Goal: Task Accomplishment & Management: Use online tool/utility

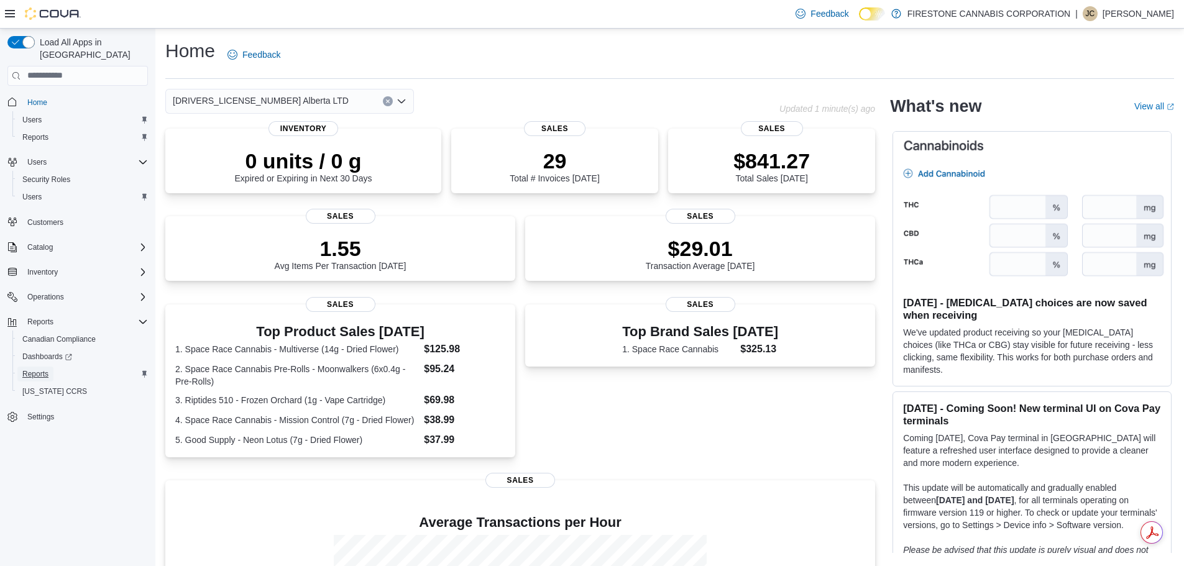
click at [37, 369] on span "Reports" at bounding box center [35, 374] width 26 height 10
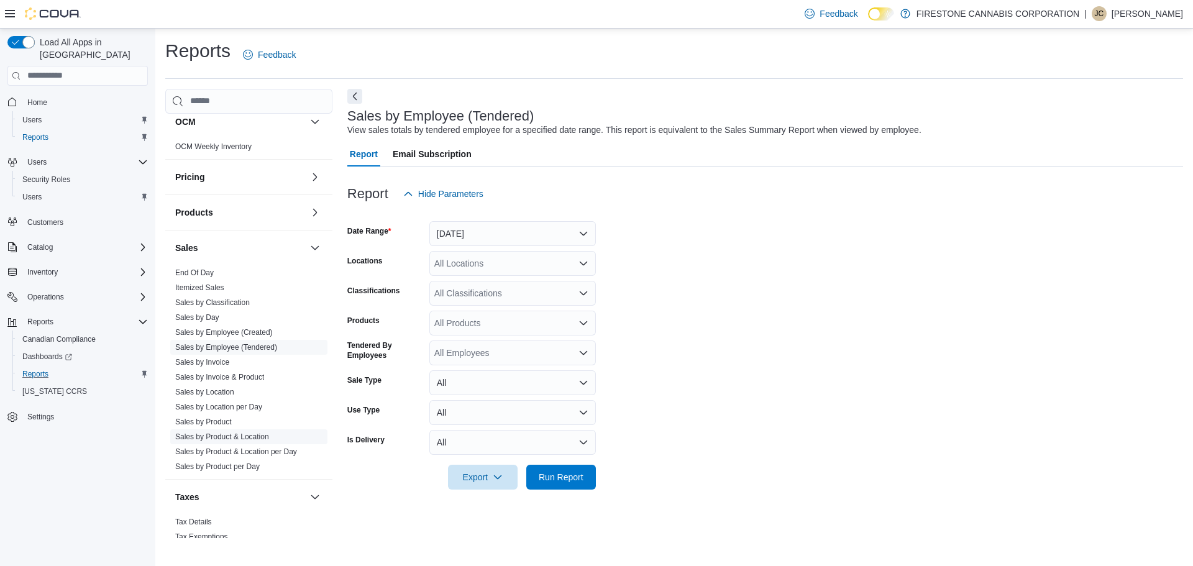
scroll to position [677, 0]
click at [219, 391] on link "Sales by Location" at bounding box center [204, 390] width 59 height 9
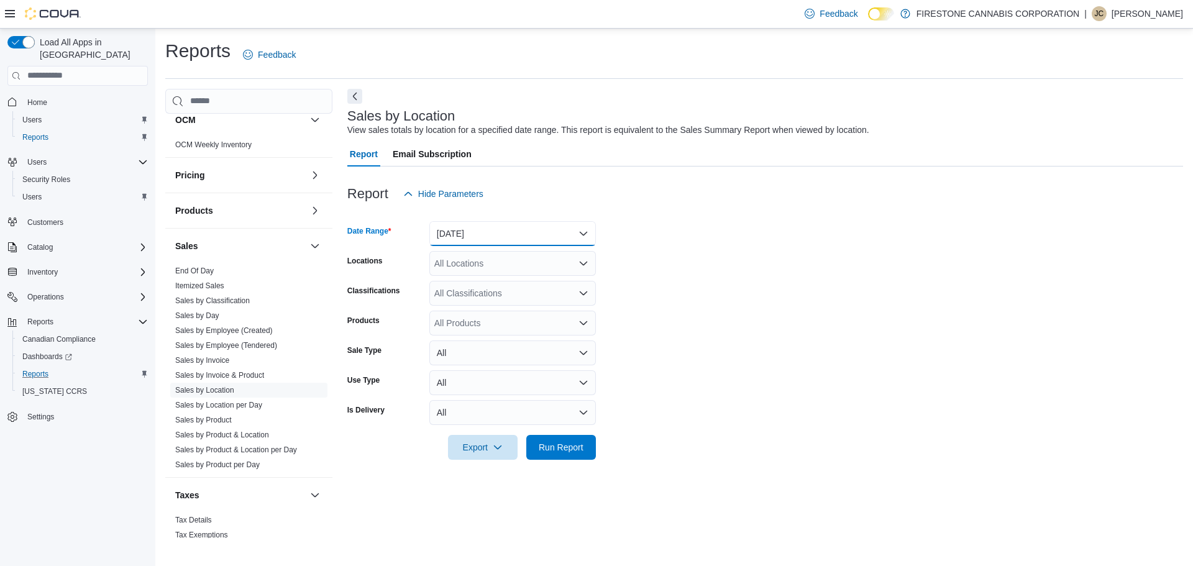
click at [562, 236] on button "Yesterday" at bounding box center [512, 233] width 167 height 25
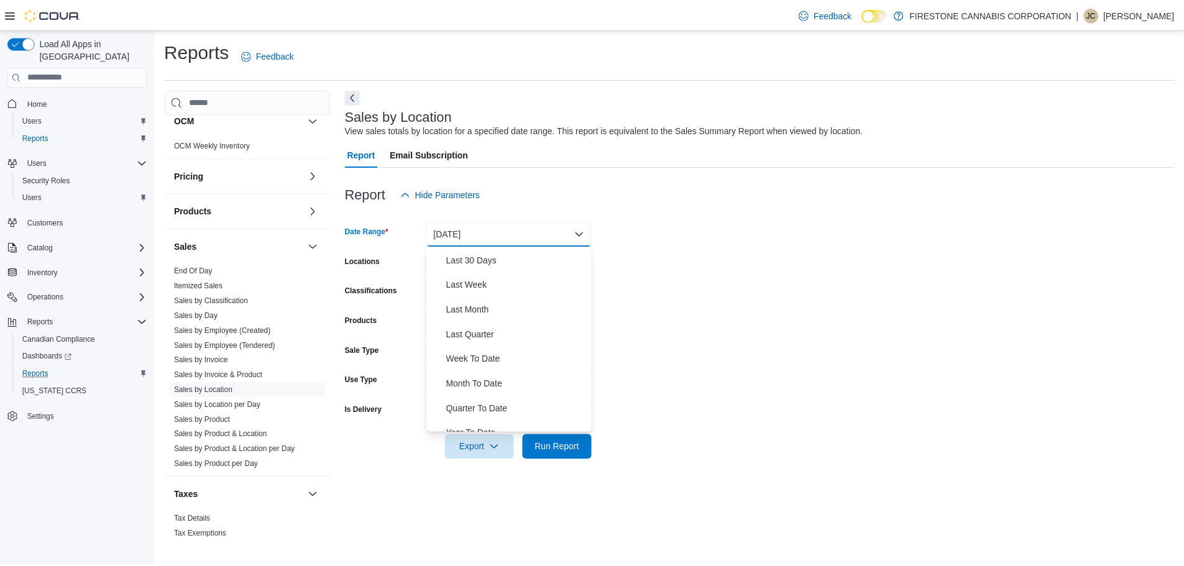
scroll to position [186, 0]
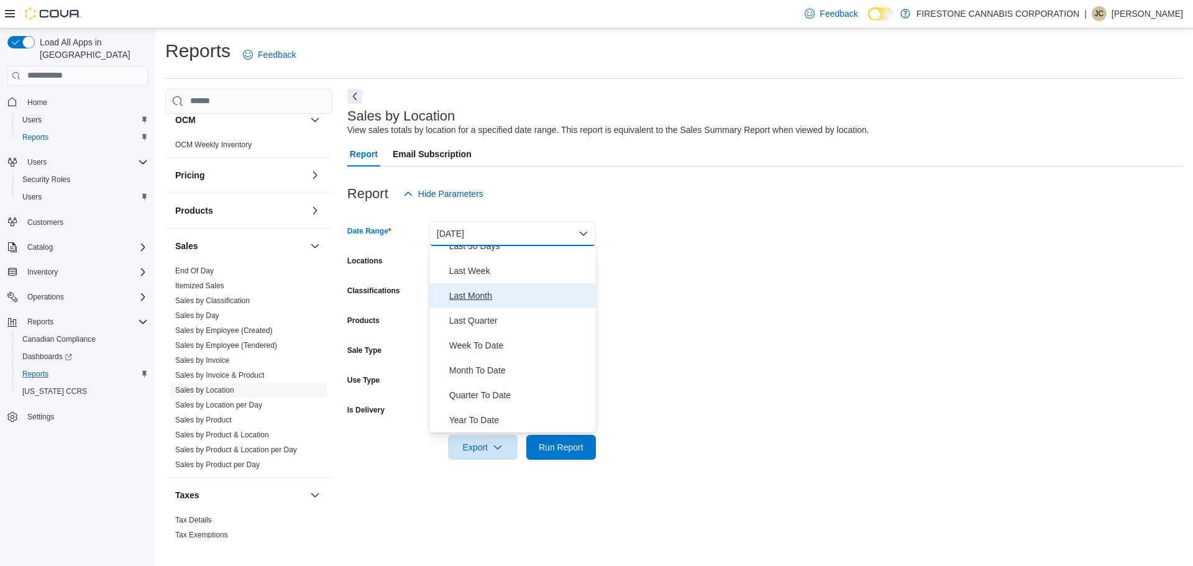
click at [484, 288] on span "Last Month" at bounding box center [520, 295] width 142 height 15
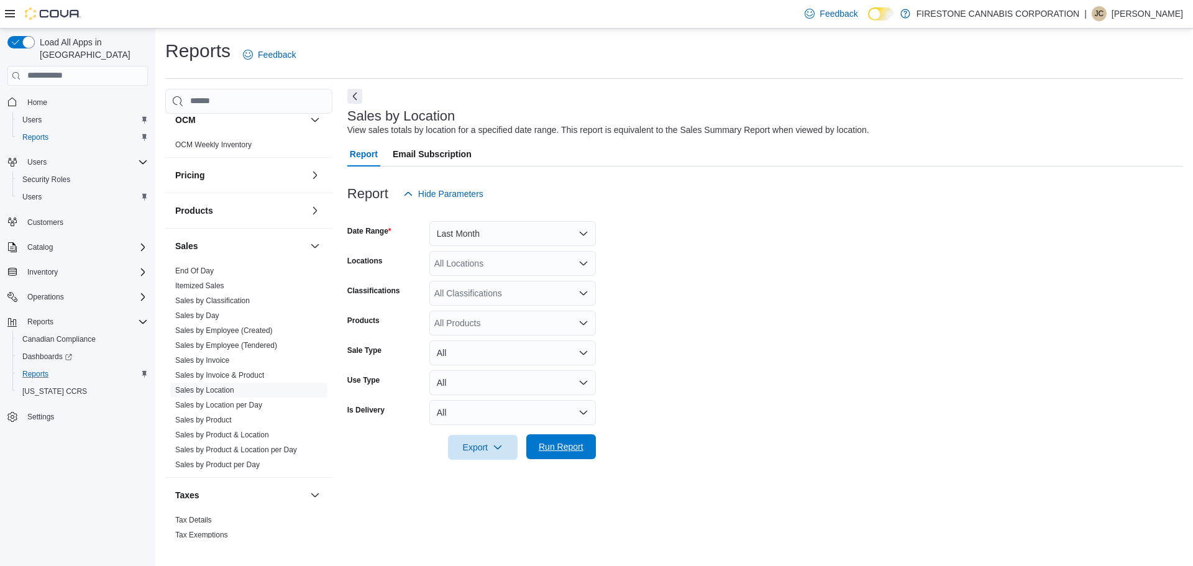
click at [556, 451] on span "Run Report" at bounding box center [561, 447] width 45 height 12
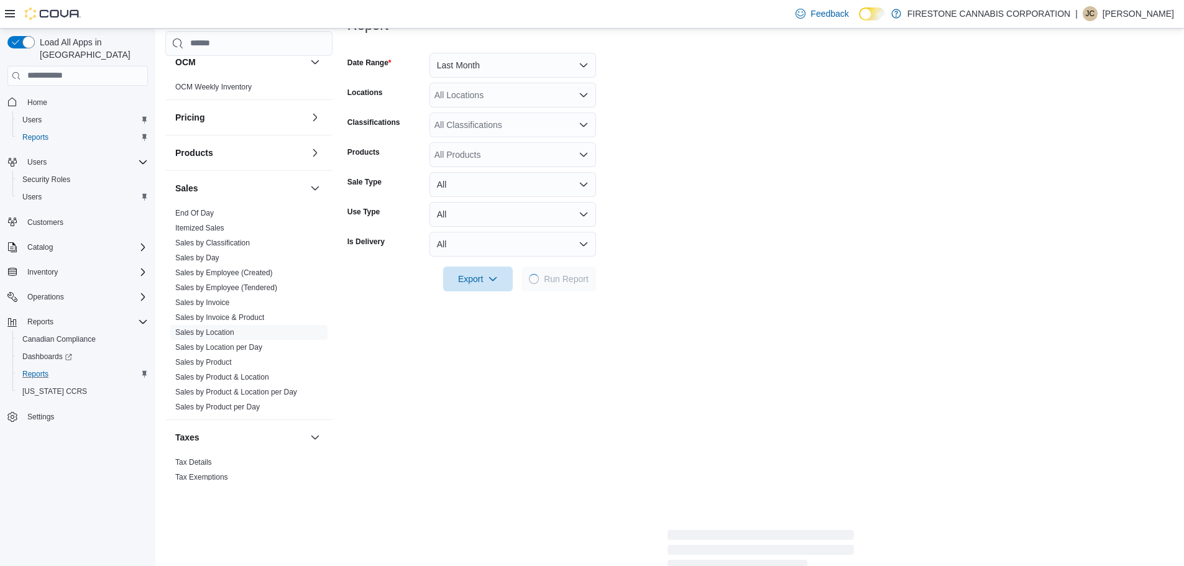
scroll to position [213, 0]
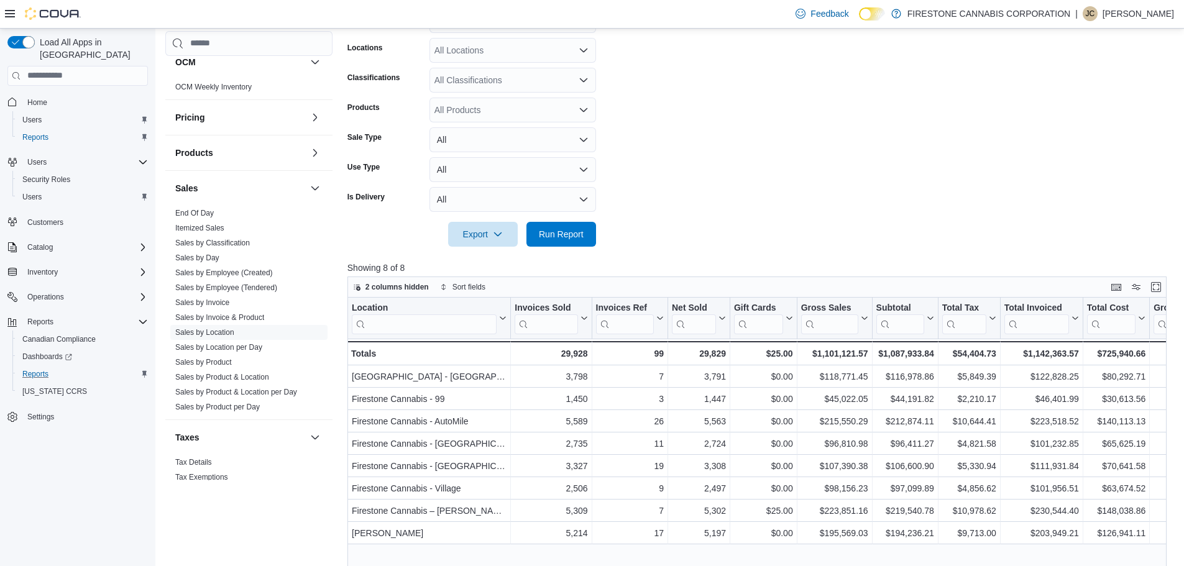
click at [579, 52] on icon "Open list of options" at bounding box center [584, 50] width 10 height 10
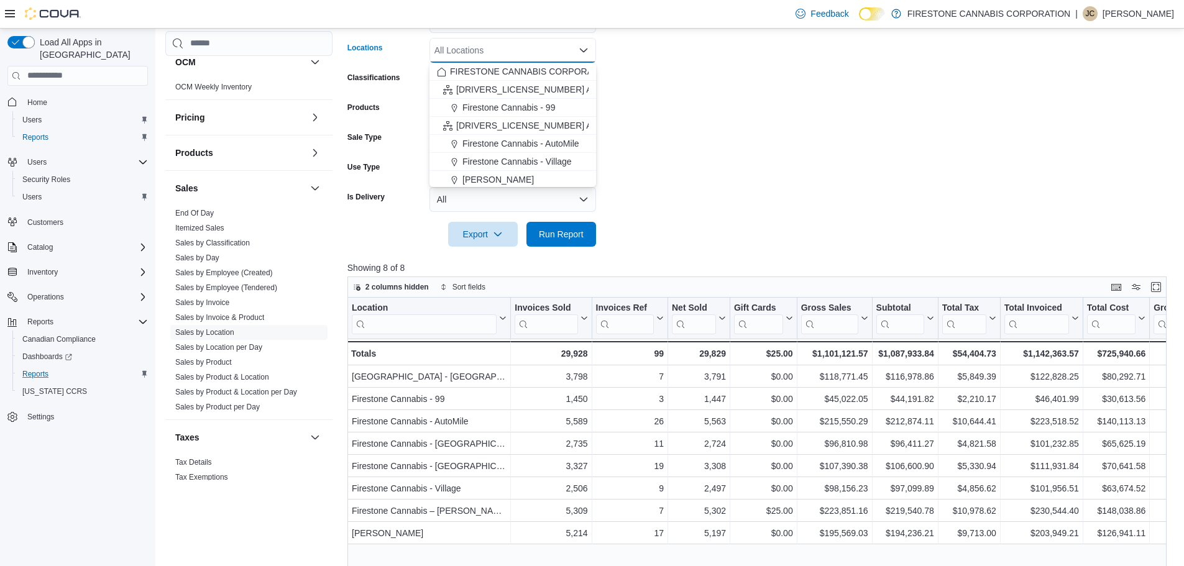
scroll to position [110, 0]
click at [516, 160] on span "2311304 Alberta LTD" at bounding box center [544, 160] width 176 height 12
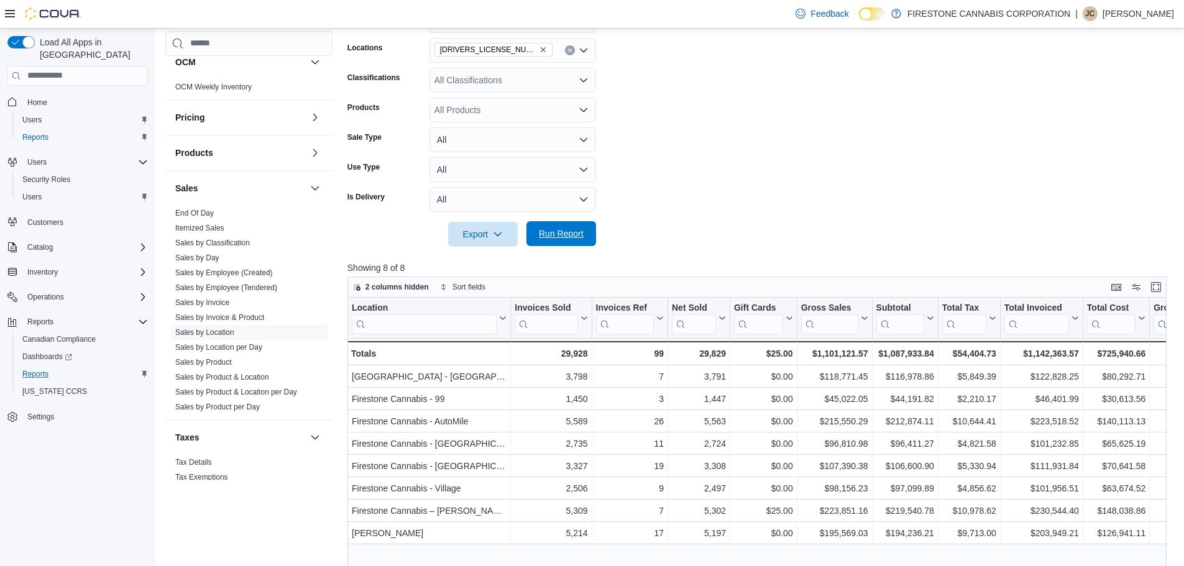
drag, startPoint x: 552, startPoint y: 230, endPoint x: 577, endPoint y: 229, distance: 24.3
click at [553, 230] on span "Run Report" at bounding box center [561, 233] width 45 height 12
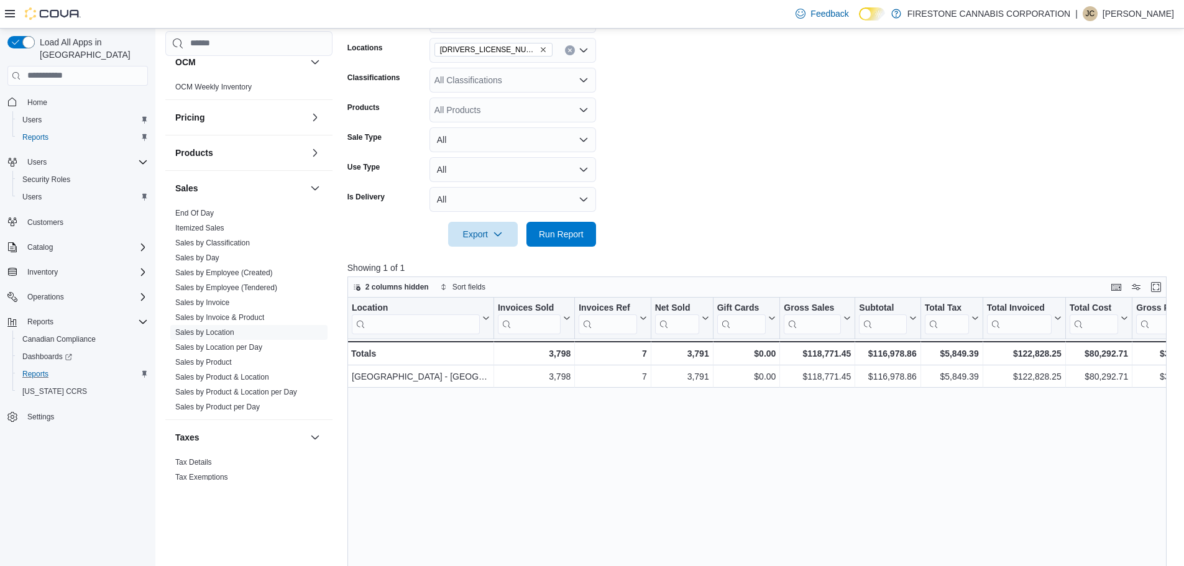
click at [1163, 294] on span at bounding box center [1155, 287] width 15 height 15
click at [1163, 288] on button "Enter fullscreen" at bounding box center [1155, 286] width 15 height 15
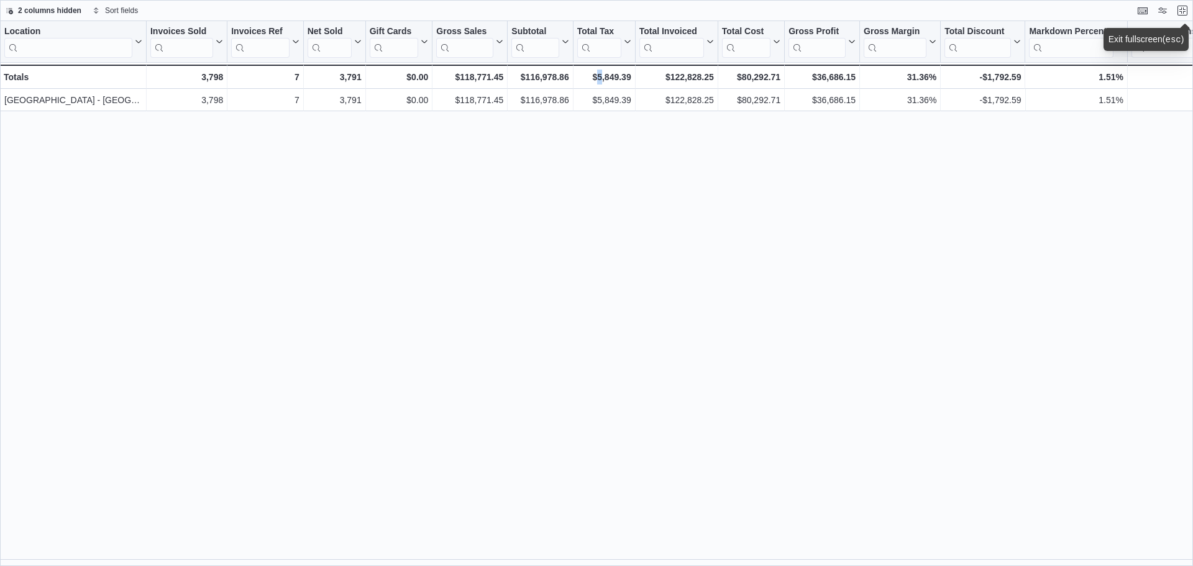
click at [598, 252] on div "Location Click to view column header actions Invoices Sold Click to view column…" at bounding box center [596, 293] width 1193 height 545
click at [352, 311] on div "Location Click to view column header actions Invoices Sold Click to view column…" at bounding box center [596, 293] width 1193 height 545
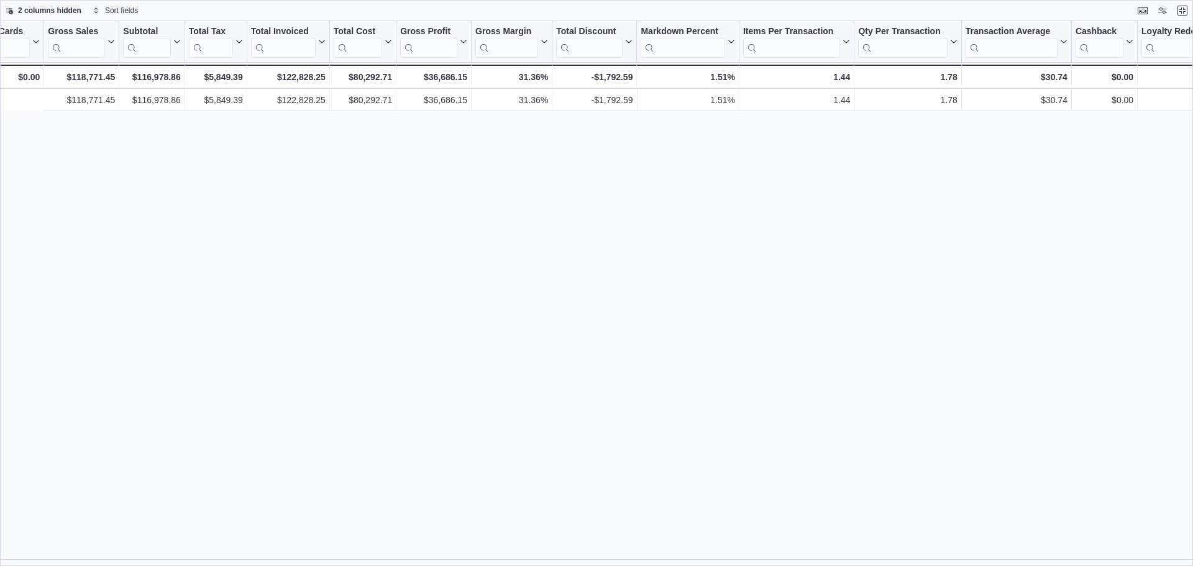
scroll to position [0, 830]
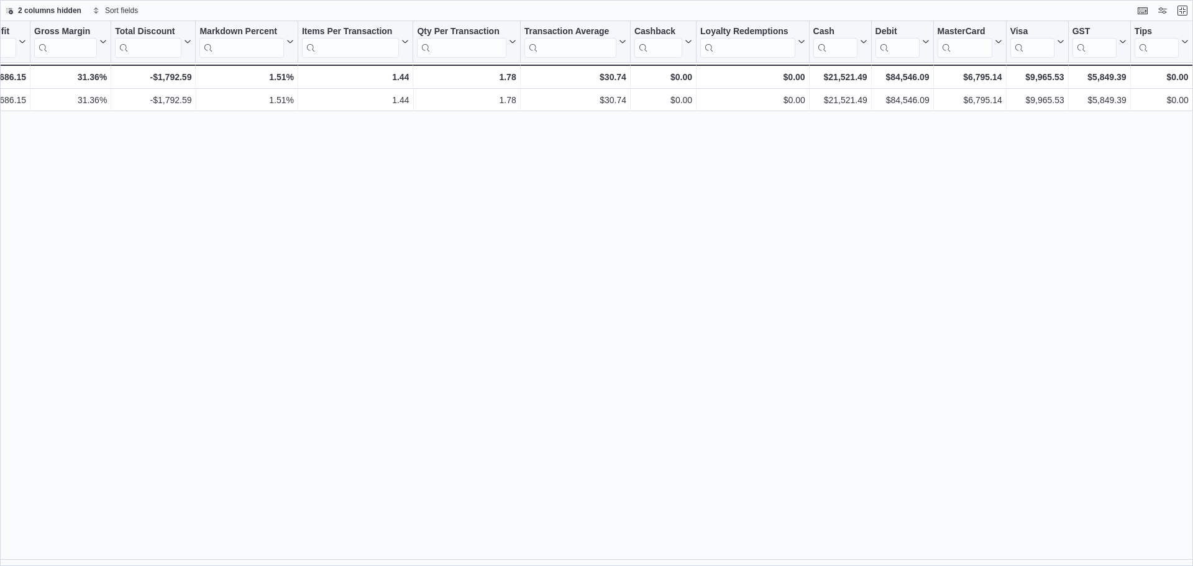
click at [1071, 344] on div "Location Click to view column header actions Invoices Sold Click to view column…" at bounding box center [596, 293] width 1193 height 545
click at [356, 188] on div "Location Click to view column header actions Invoices Sold Click to view column…" at bounding box center [596, 293] width 1193 height 545
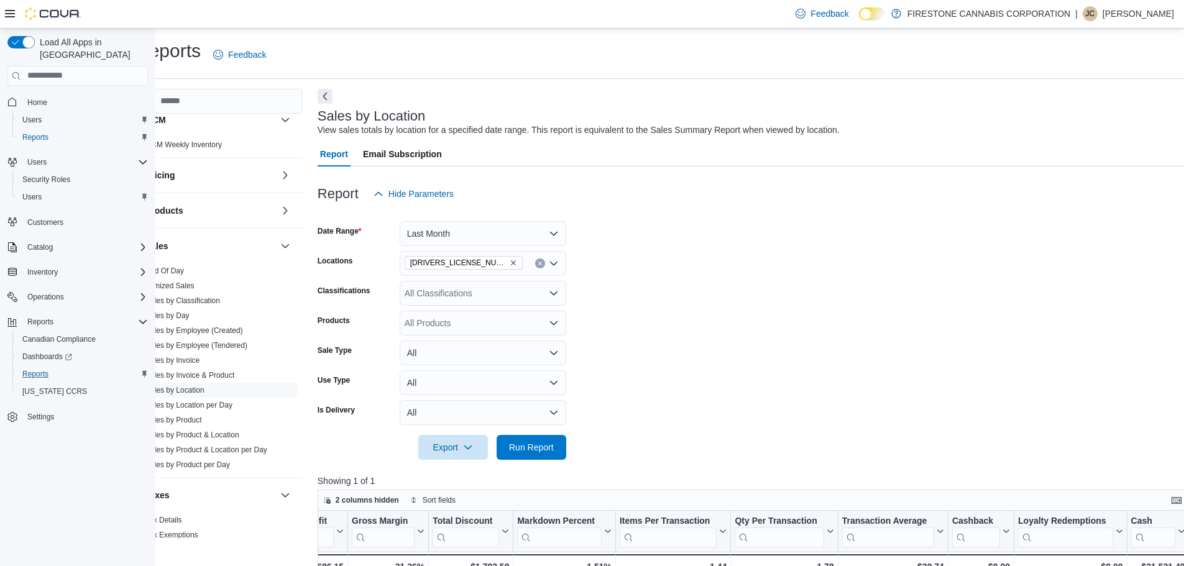
scroll to position [0, 9]
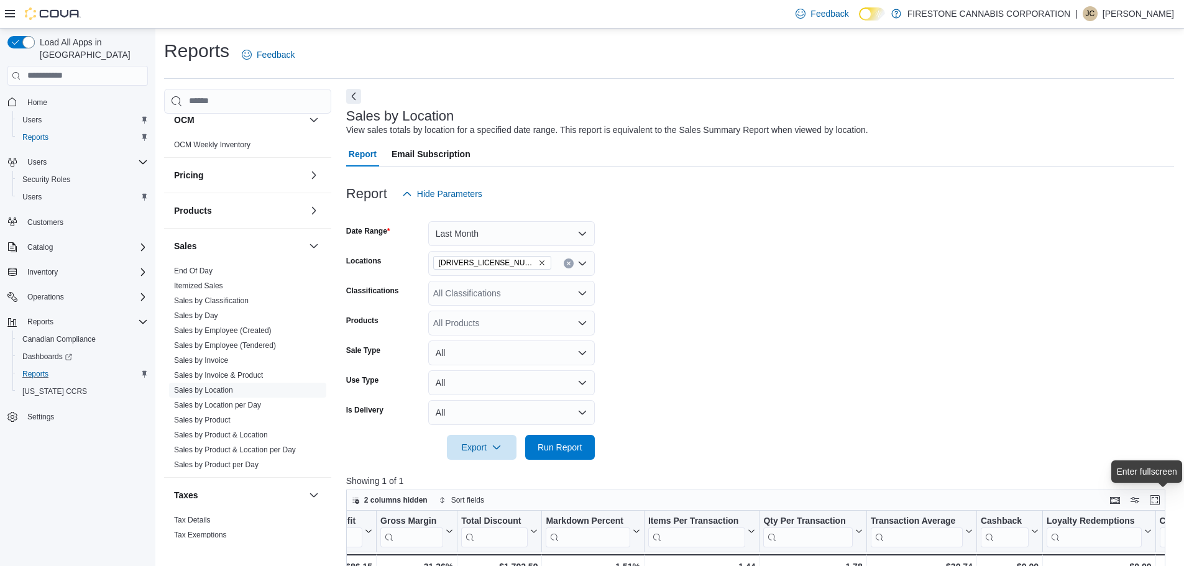
click at [567, 262] on icon "Clear input" at bounding box center [568, 263] width 3 height 3
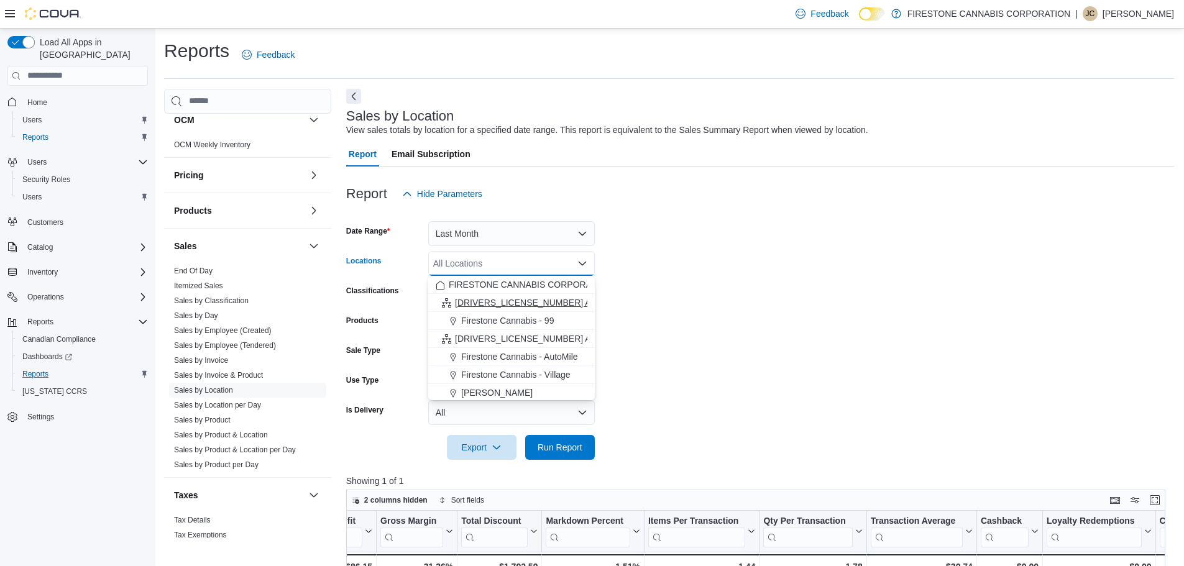
click at [511, 300] on span "2102181 Alberta LTD" at bounding box center [543, 302] width 176 height 12
click at [555, 447] on span "Run Report" at bounding box center [560, 447] width 45 height 12
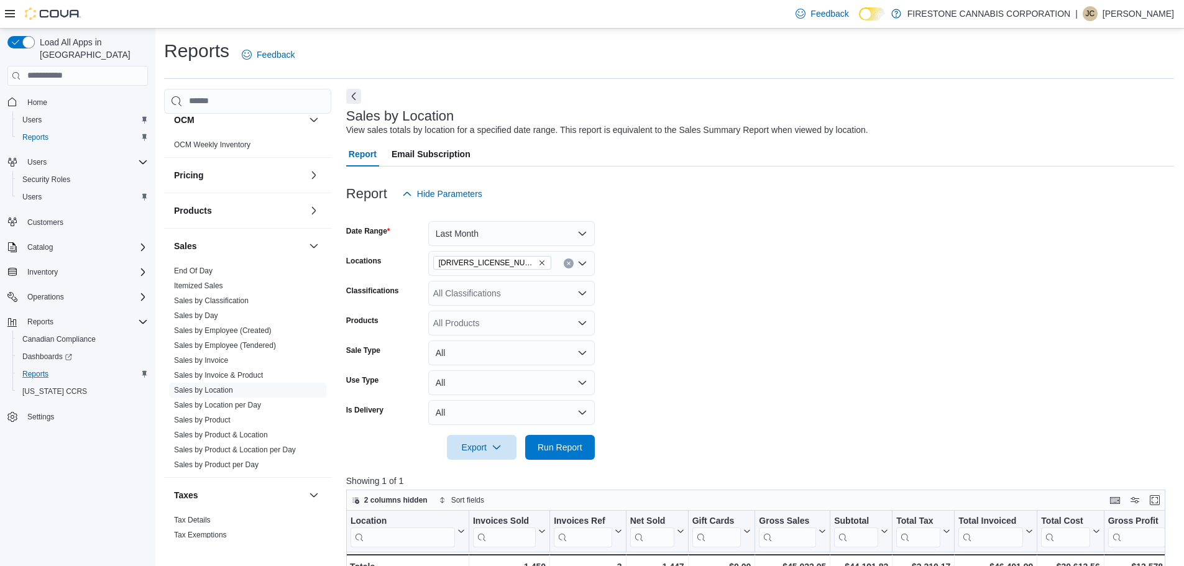
click at [732, 360] on form "Date Range Last Month Locations 2102181 Alberta LTD Classifications All Classif…" at bounding box center [760, 333] width 828 height 254
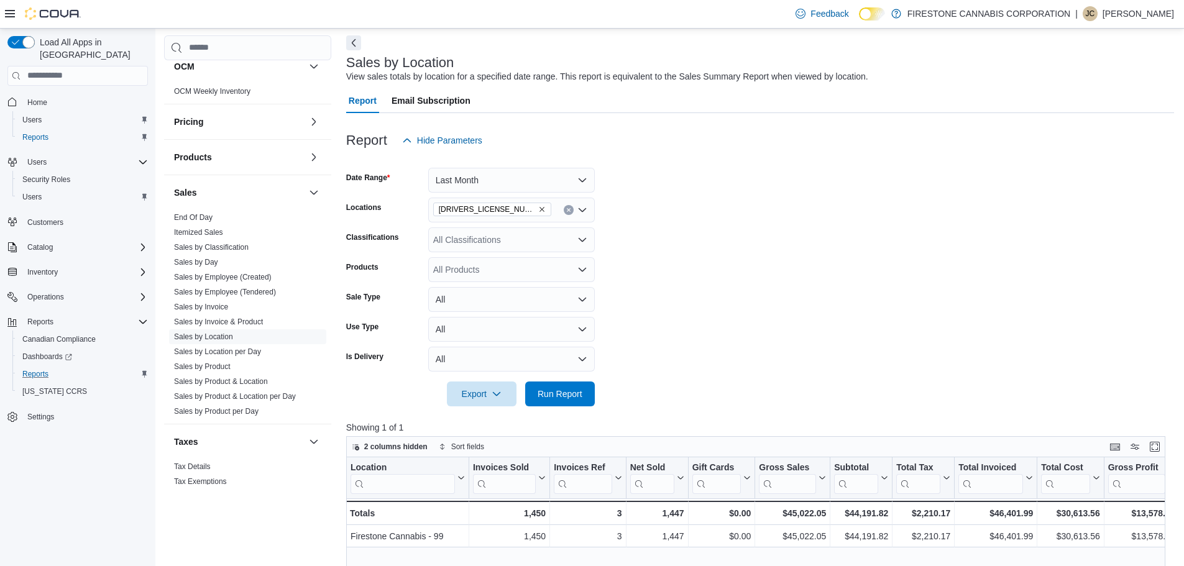
scroll to position [0, 9]
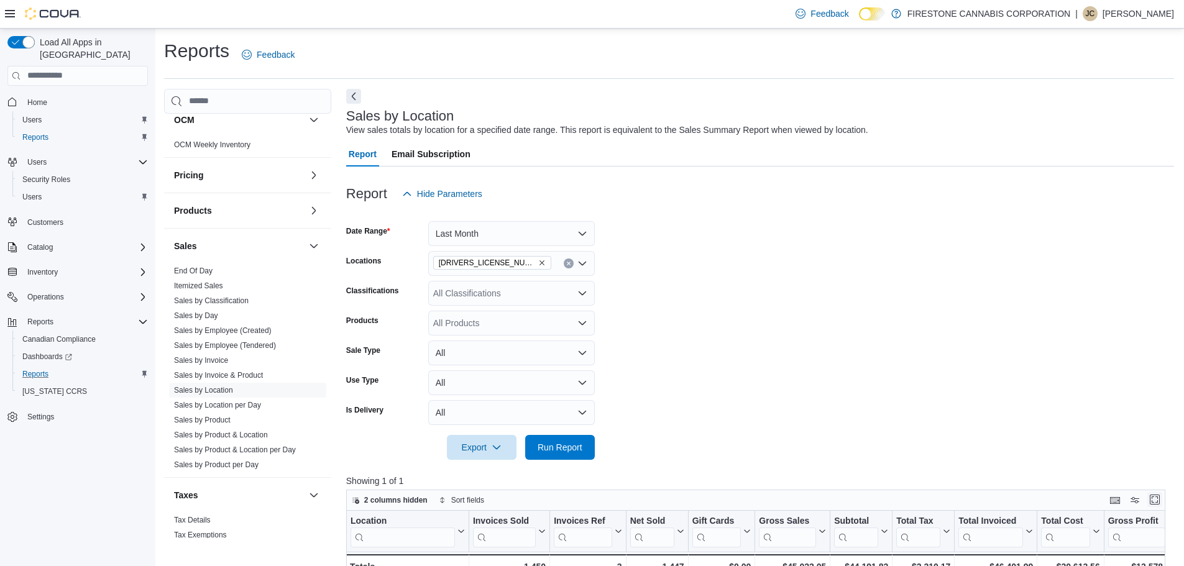
click at [1155, 499] on button "Enter fullscreen" at bounding box center [1154, 499] width 15 height 15
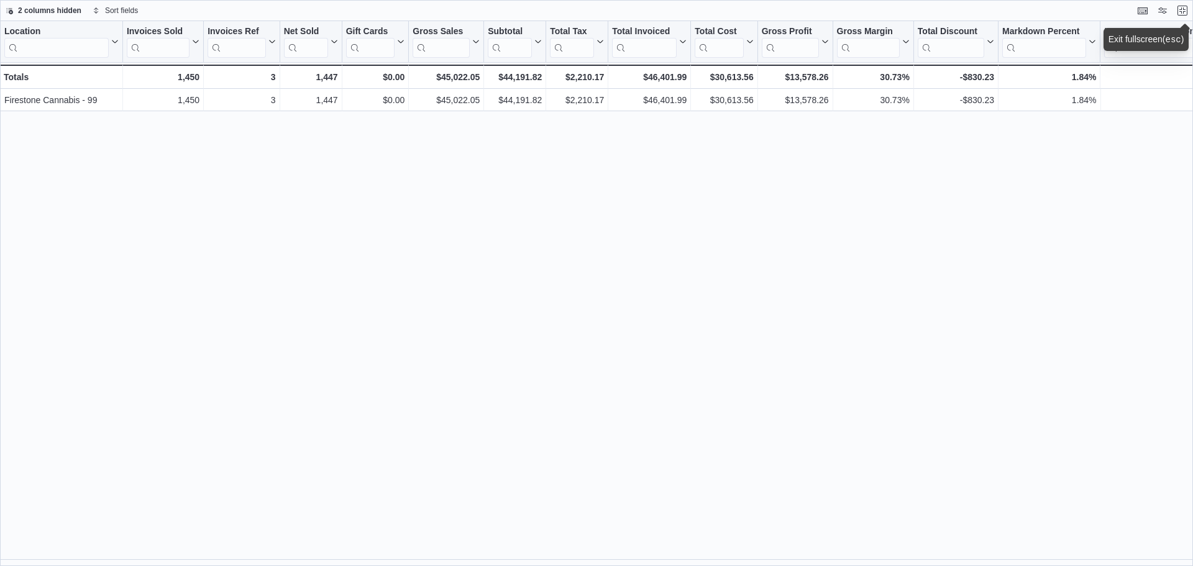
click at [357, 290] on div "Location Click to view column header actions Invoices Sold Click to view column…" at bounding box center [596, 293] width 1193 height 545
drag, startPoint x: 387, startPoint y: 327, endPoint x: 397, endPoint y: 323, distance: 10.9
click at [387, 327] on div "Location Click to view column header actions Invoices Sold Click to view column…" at bounding box center [596, 293] width 1193 height 545
click at [397, 163] on div "Location Click to view column header actions Invoices Sold Click to view column…" at bounding box center [596, 293] width 1193 height 545
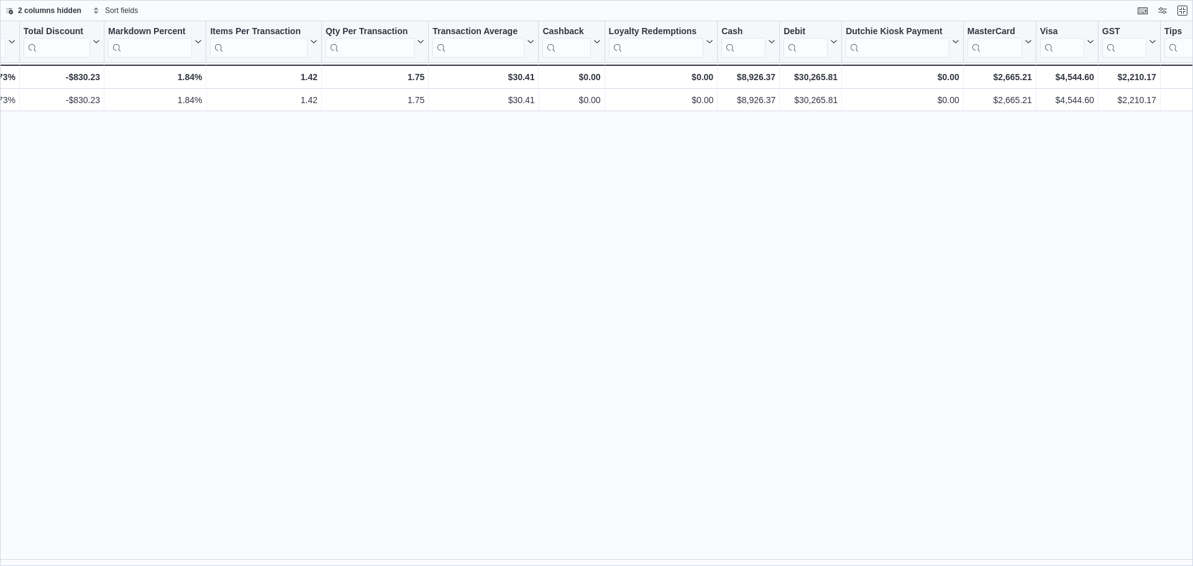
scroll to position [0, 924]
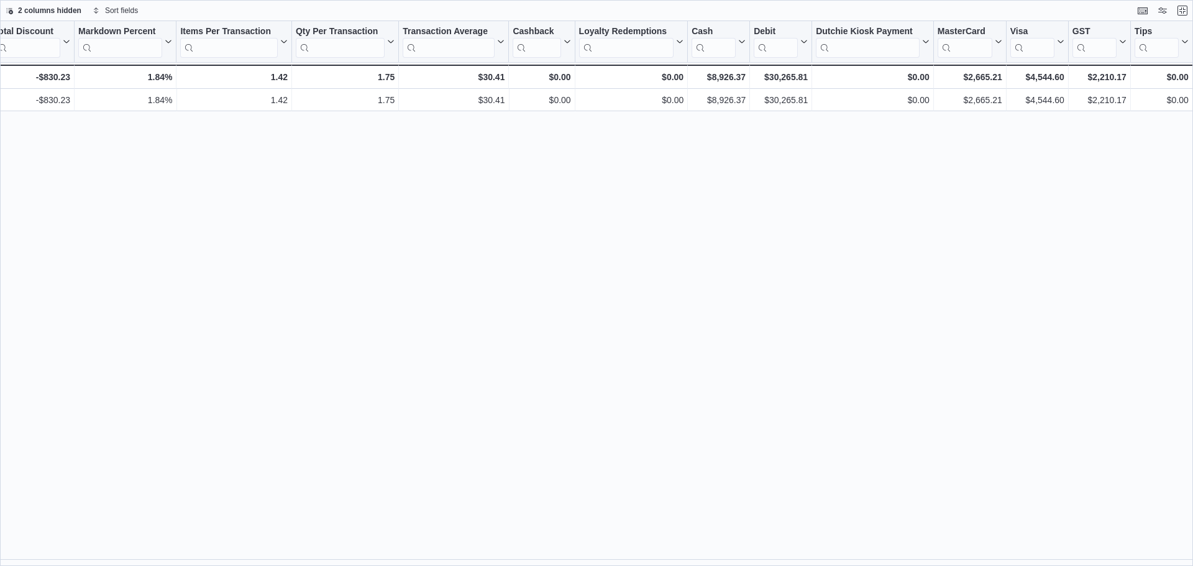
click at [1031, 275] on div "Location Click to view column header actions Invoices Sold Click to view column…" at bounding box center [596, 293] width 1193 height 545
drag, startPoint x: 369, startPoint y: 271, endPoint x: 369, endPoint y: 262, distance: 8.7
click at [369, 271] on div "Location Click to view column header actions Invoices Sold Click to view column…" at bounding box center [596, 293] width 1193 height 545
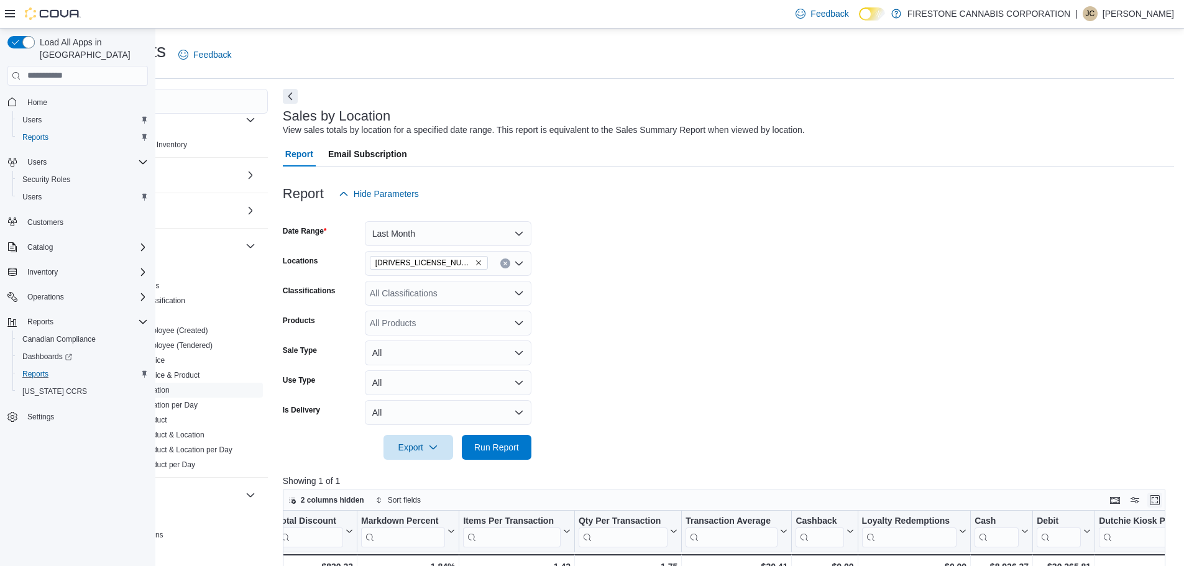
scroll to position [0, 9]
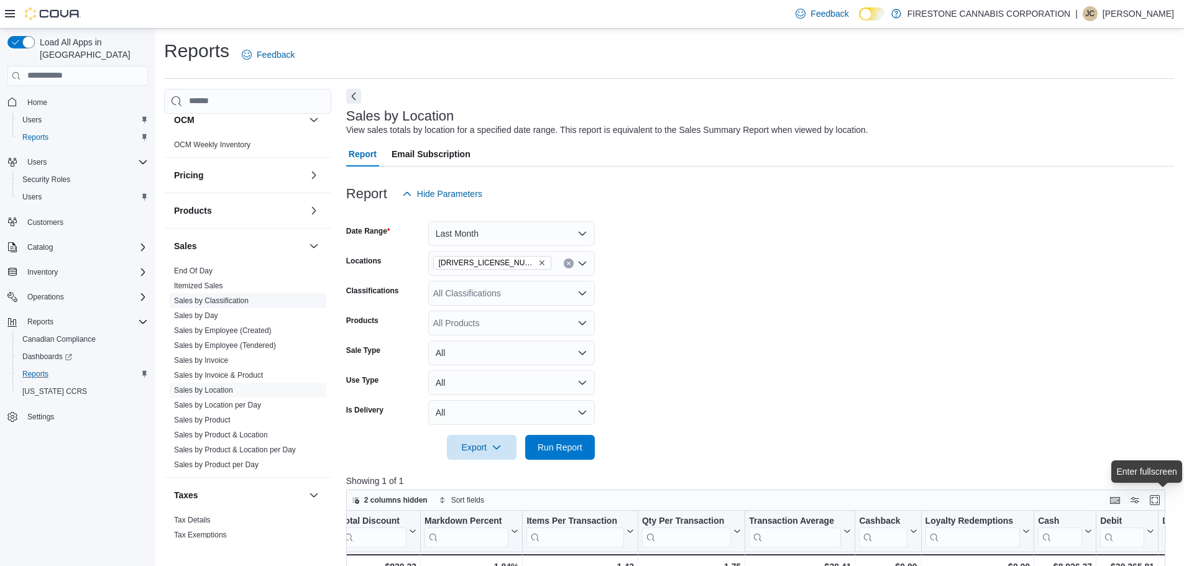
click at [219, 298] on link "Sales by Classification" at bounding box center [211, 300] width 75 height 9
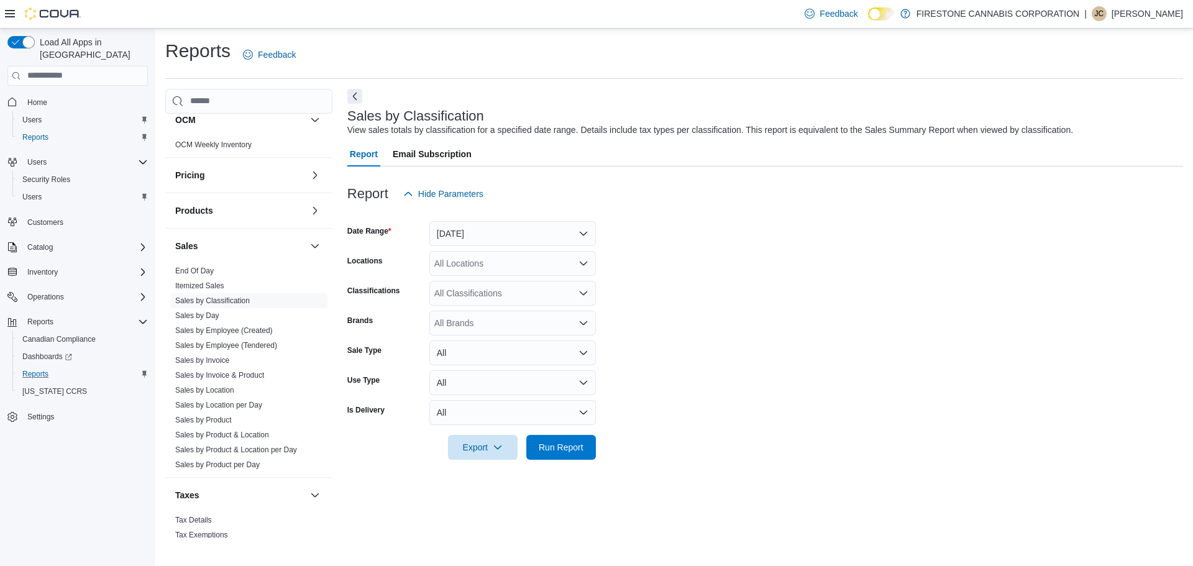
click at [784, 273] on form "Date Range Yesterday Locations All Locations Classifications All Classification…" at bounding box center [765, 333] width 836 height 254
click at [581, 239] on button "Yesterday" at bounding box center [512, 233] width 167 height 25
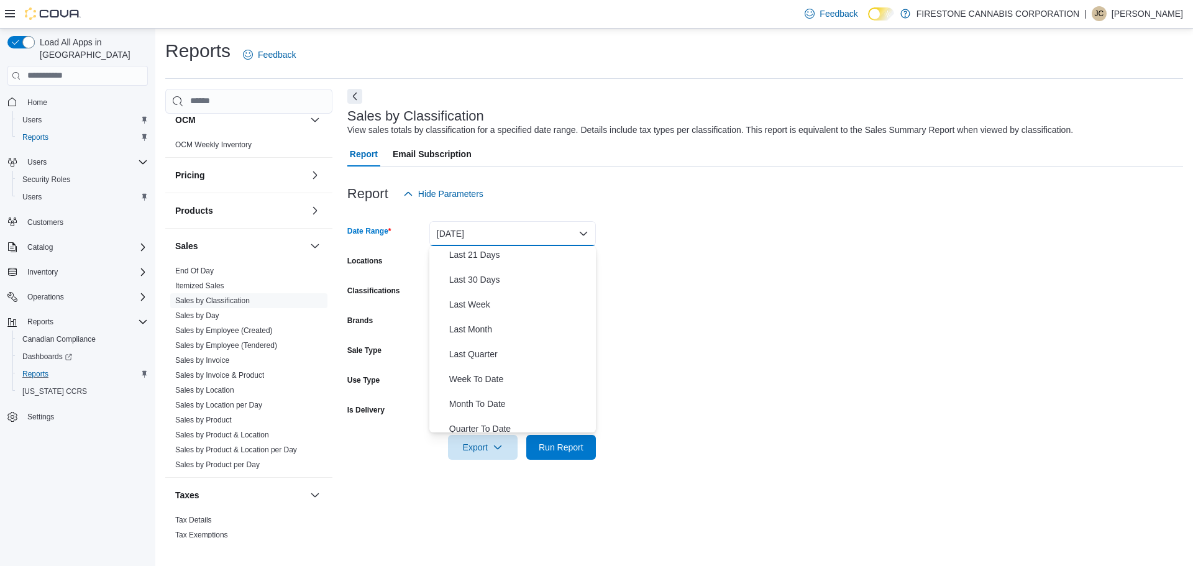
scroll to position [186, 0]
click at [477, 294] on span "Last Month" at bounding box center [520, 295] width 142 height 15
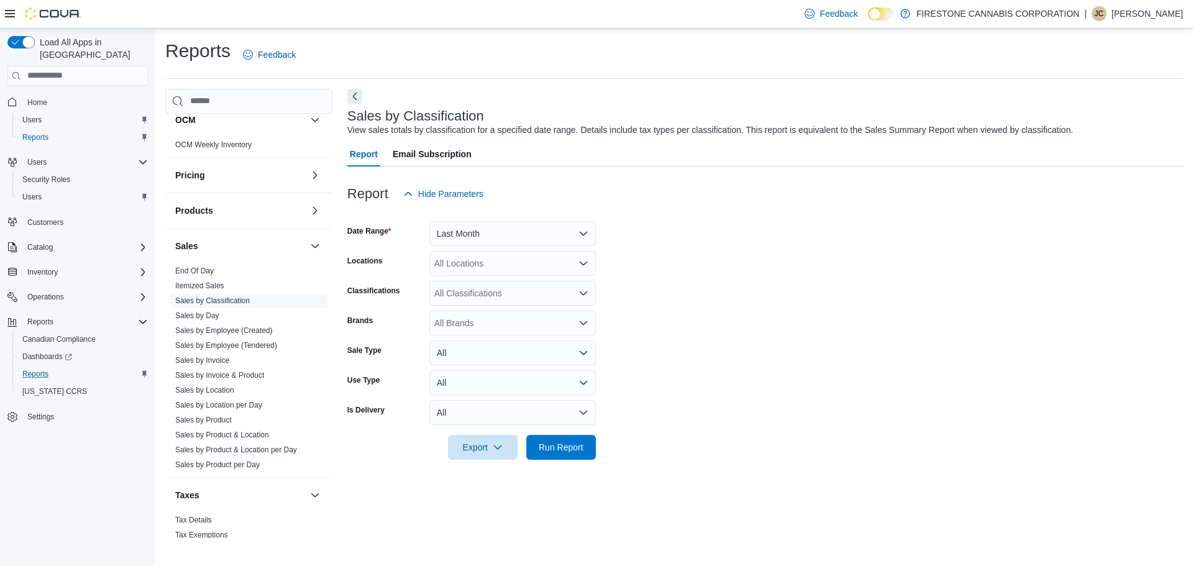
click at [775, 344] on form "Date Range Last Month Locations All Locations Classifications All Classificatio…" at bounding box center [765, 333] width 836 height 254
click at [564, 260] on div "All Locations" at bounding box center [512, 263] width 167 height 25
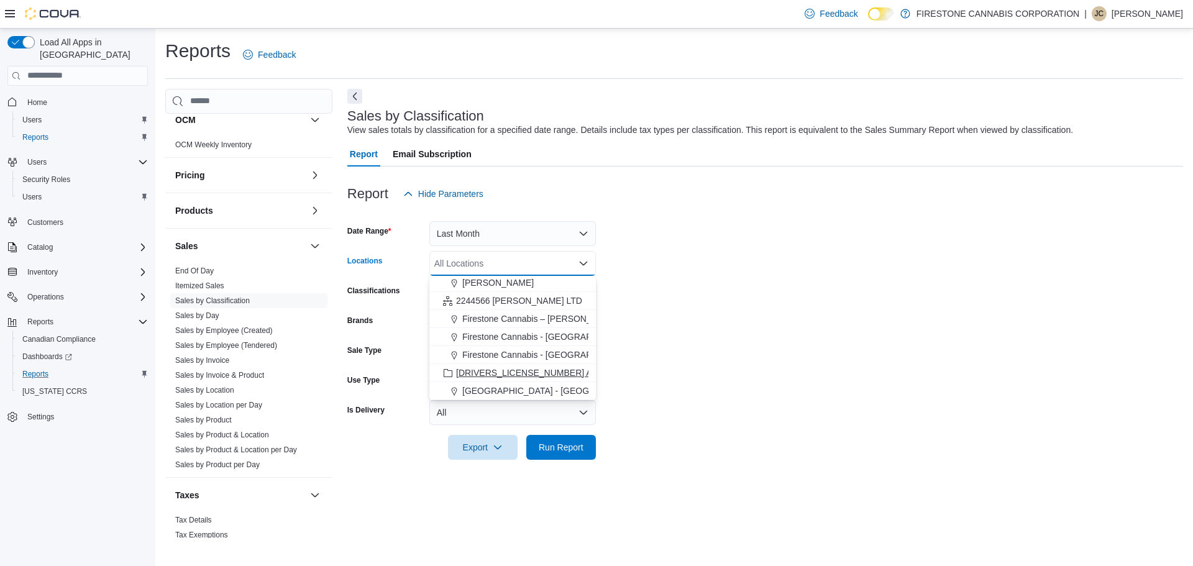
click at [522, 377] on span "2311304 Alberta LTD" at bounding box center [544, 373] width 176 height 12
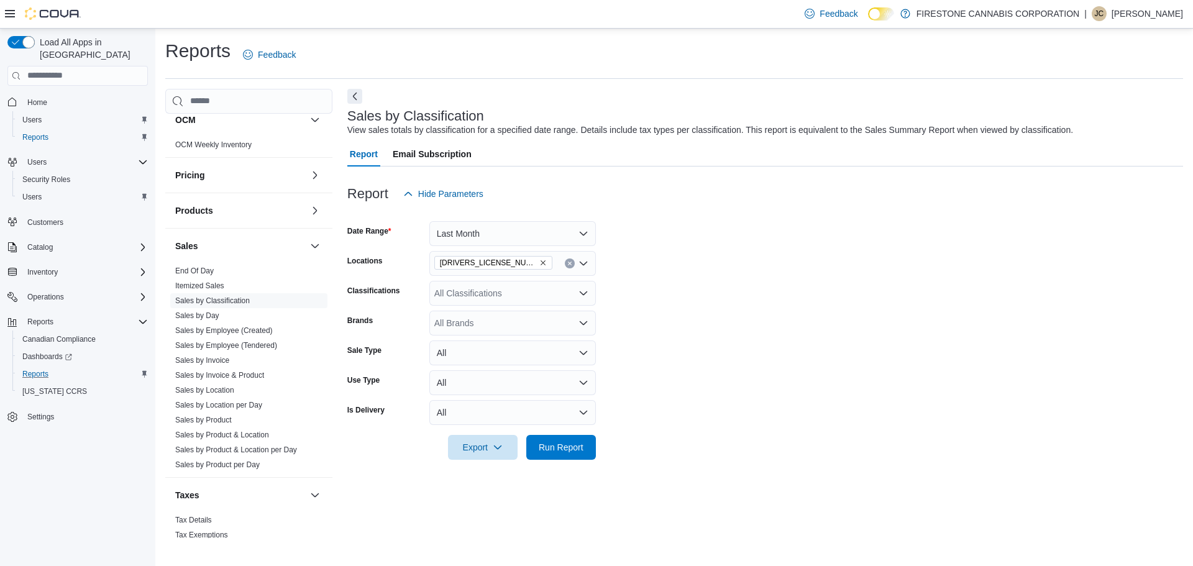
click at [664, 356] on form "Date Range Last Month Locations 2311304 Alberta LTD Classifications All Classif…" at bounding box center [765, 333] width 836 height 254
click at [574, 448] on span "Run Report" at bounding box center [561, 447] width 45 height 12
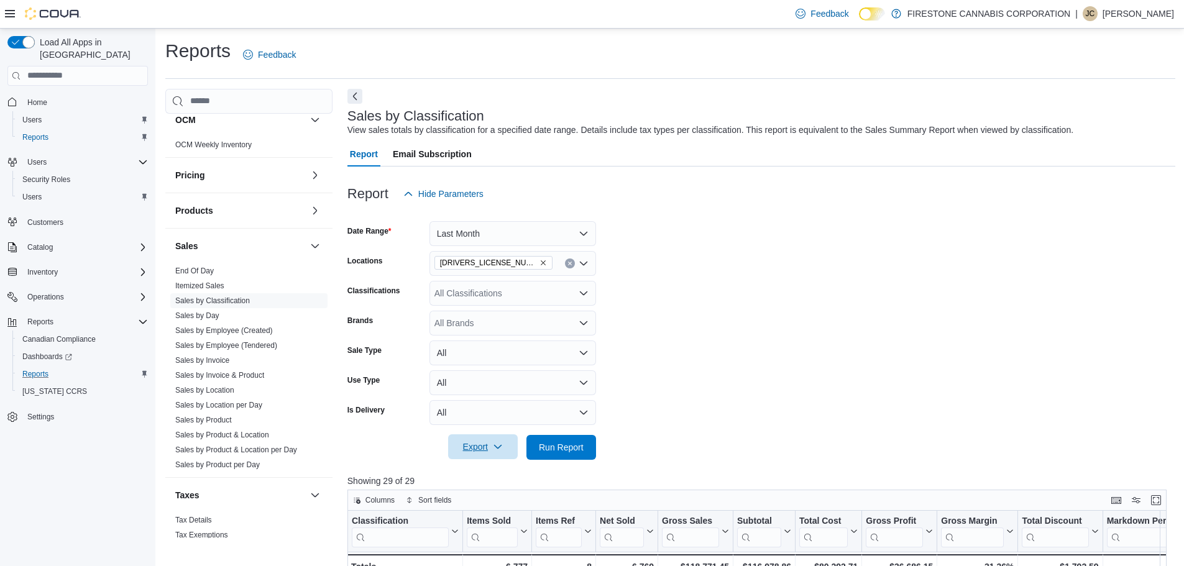
click at [493, 442] on span "Export" at bounding box center [483, 446] width 55 height 25
click at [497, 478] on button "Export to Excel" at bounding box center [484, 472] width 71 height 25
click at [968, 331] on form "Date Range Last Month Locations 2311304 Alberta LTD Classifications All Classif…" at bounding box center [761, 333] width 828 height 254
drag, startPoint x: 575, startPoint y: 262, endPoint x: 571, endPoint y: 270, distance: 9.7
click at [574, 263] on div "2311304 Alberta LTD" at bounding box center [512, 263] width 167 height 25
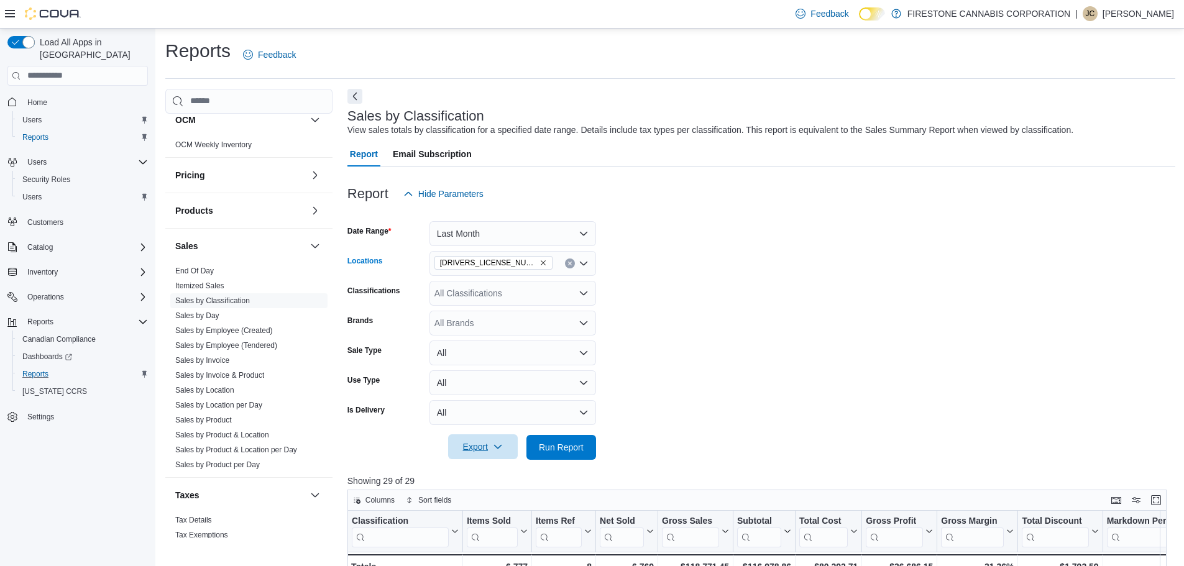
click at [567, 264] on icon "Clear input" at bounding box center [569, 263] width 5 height 5
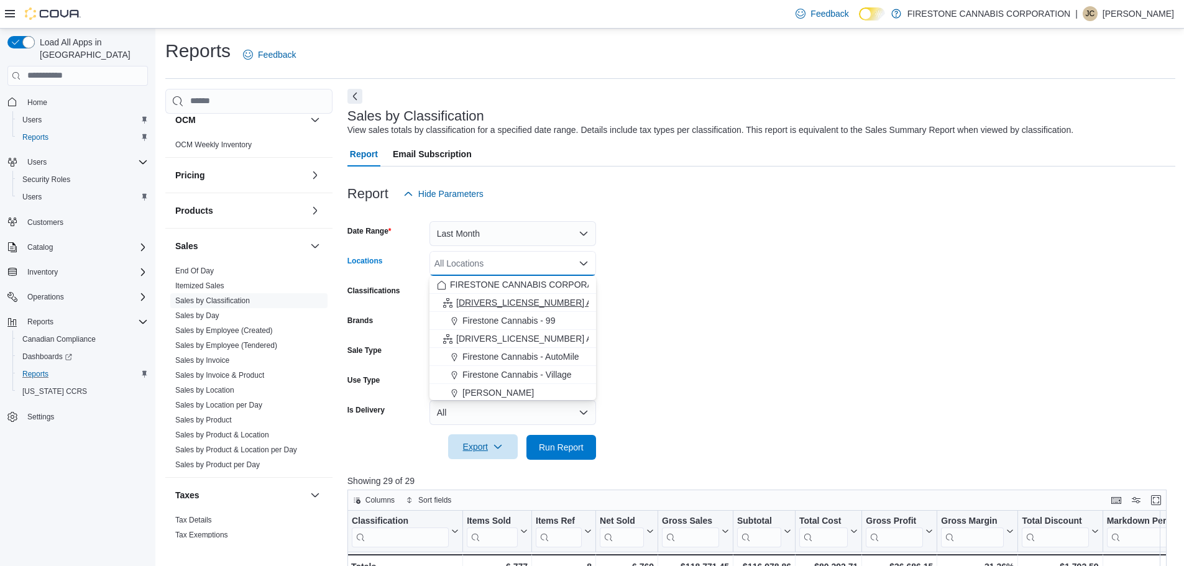
click at [513, 305] on span "2102181 Alberta LTD" at bounding box center [544, 302] width 176 height 12
drag, startPoint x: 683, startPoint y: 336, endPoint x: 628, endPoint y: 349, distance: 56.2
click at [684, 337] on form "Date Range Last Month Locations 2102181 Alberta LTD Combo box. Selected. 210218…" at bounding box center [761, 333] width 828 height 254
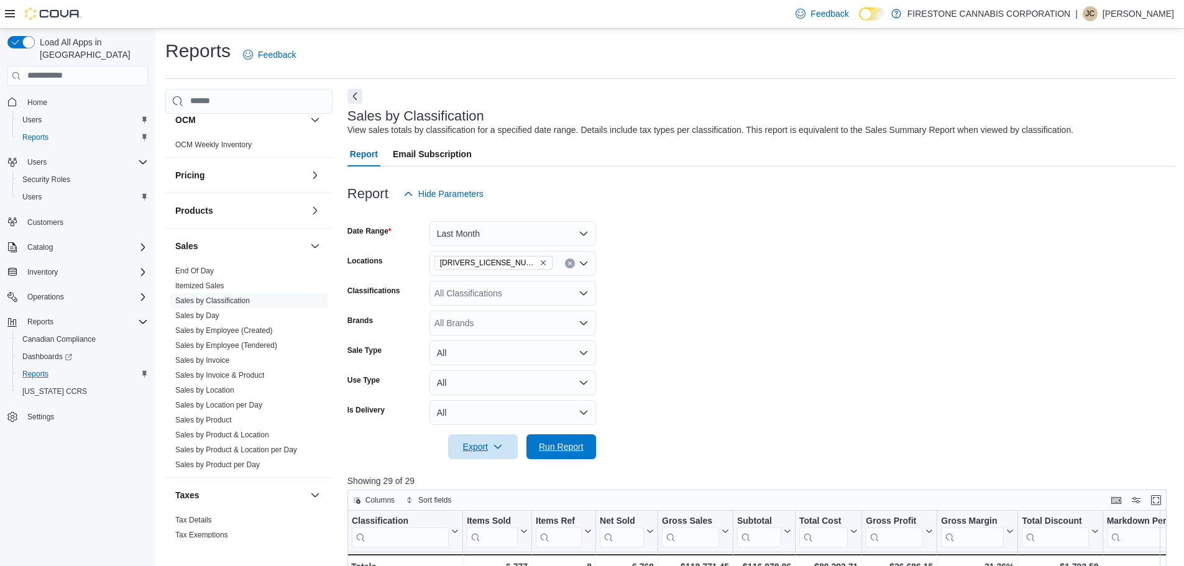
click at [556, 452] on span "Run Report" at bounding box center [561, 447] width 45 height 12
click at [474, 446] on span "Export" at bounding box center [483, 446] width 55 height 25
click at [477, 472] on span "Export to Excel" at bounding box center [485, 472] width 56 height 10
